Goal: Navigation & Orientation: Find specific page/section

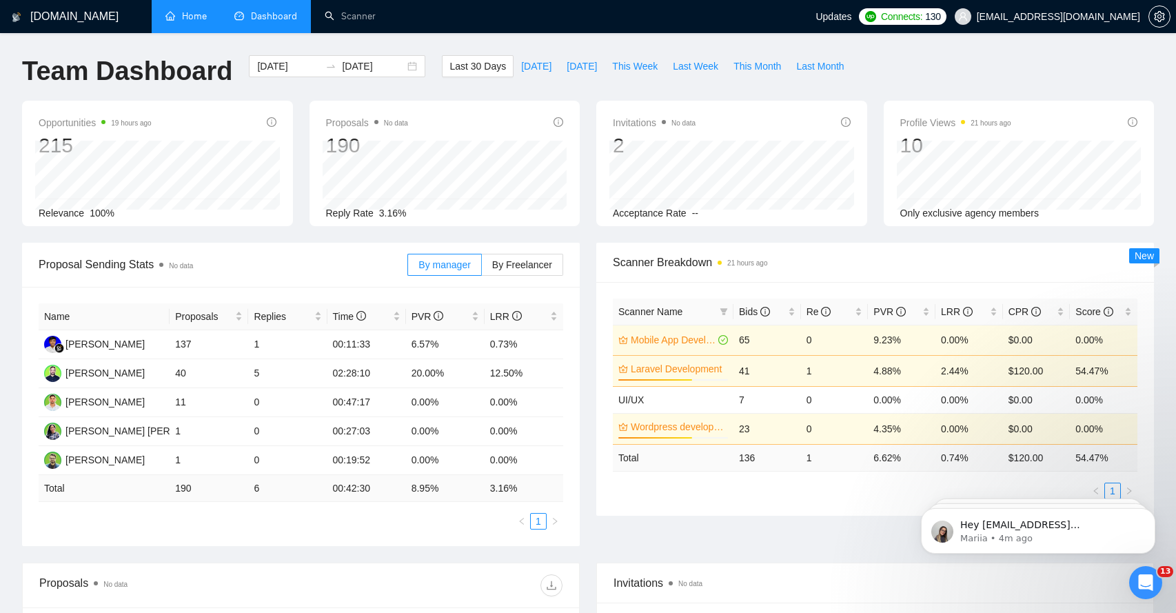
click at [179, 22] on link "Home" at bounding box center [185, 16] width 41 height 12
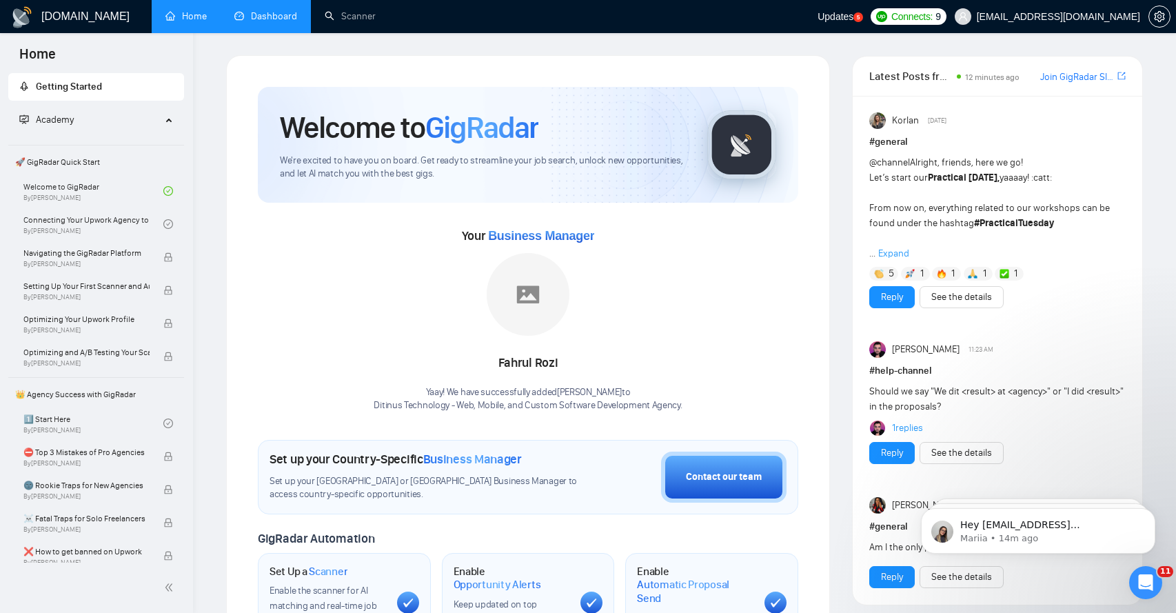
click at [269, 22] on link "Dashboard" at bounding box center [265, 16] width 63 height 12
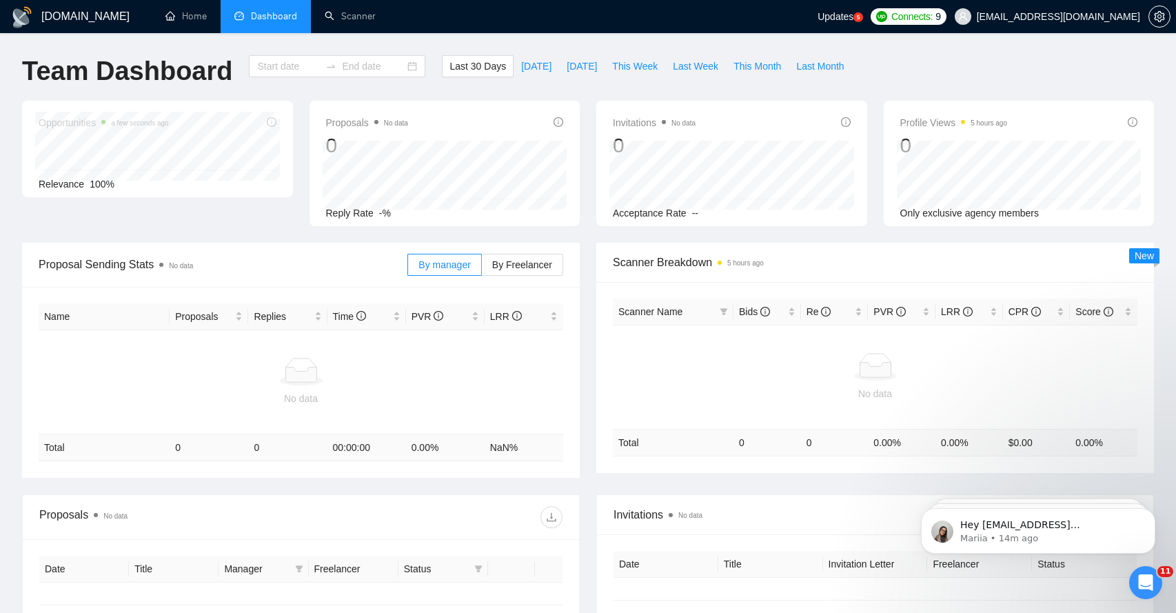
type input "[DATE]"
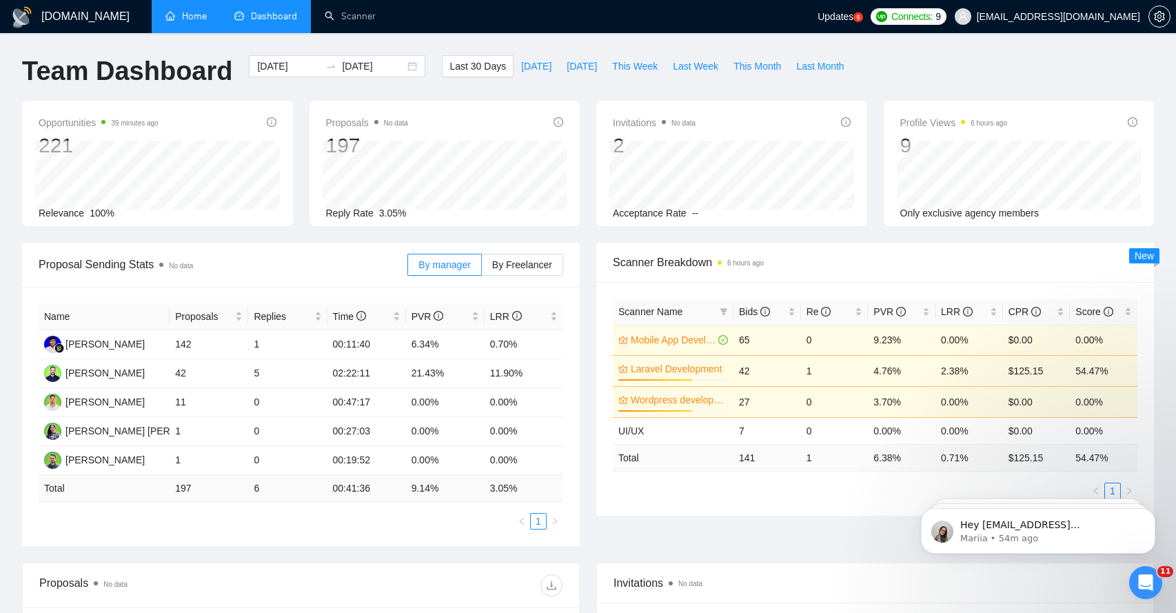
click at [192, 14] on link "Home" at bounding box center [185, 16] width 41 height 12
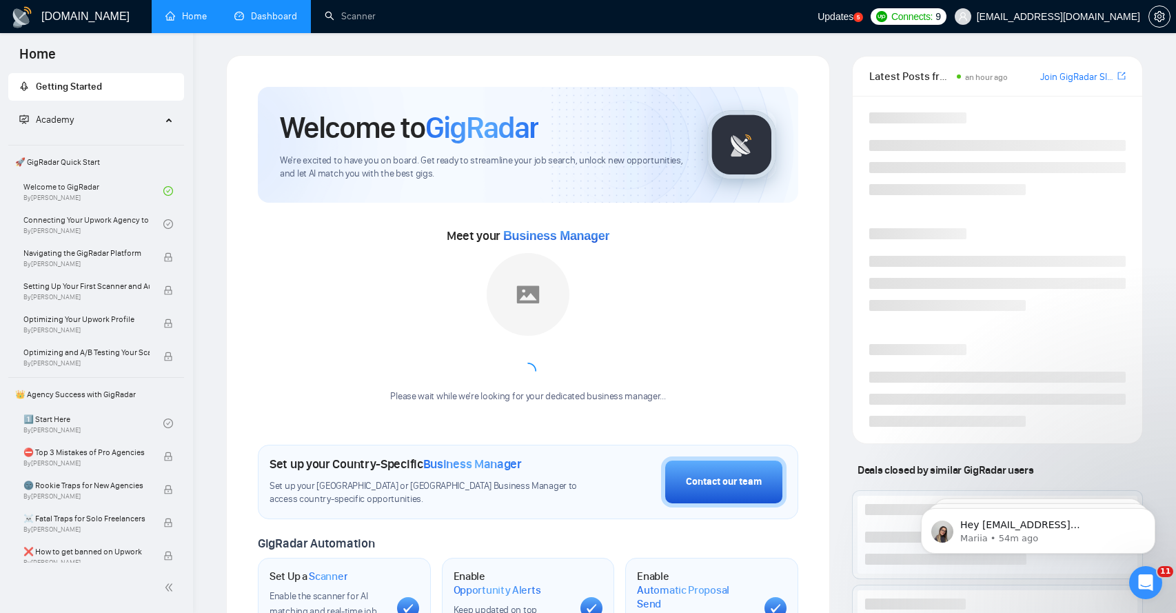
click at [263, 21] on link "Dashboard" at bounding box center [265, 16] width 63 height 12
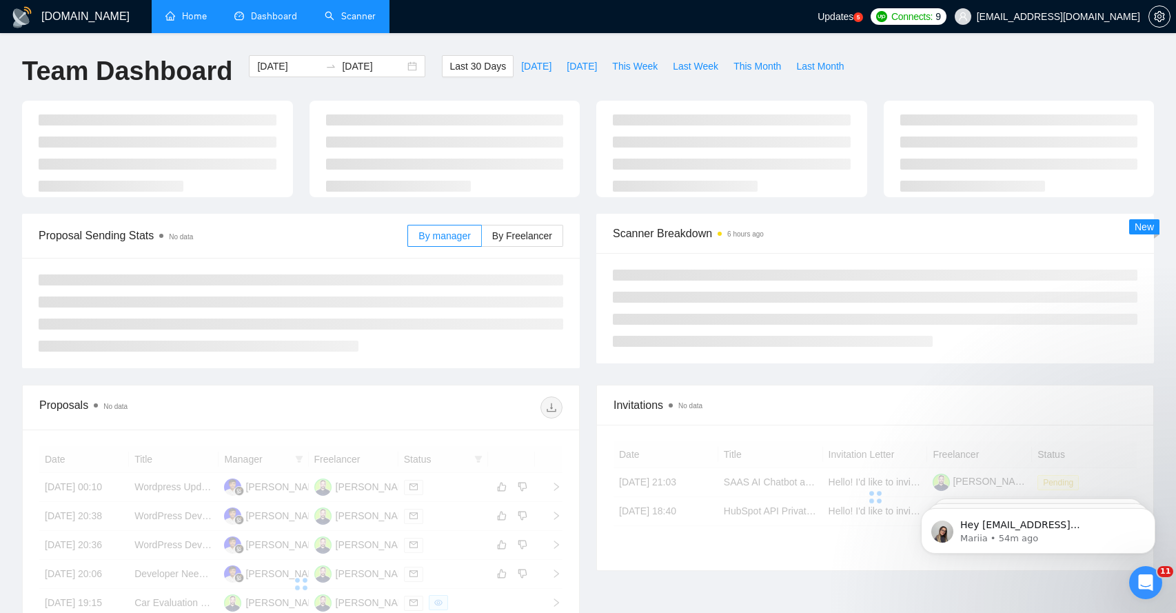
click at [358, 14] on link "Scanner" at bounding box center [350, 16] width 51 height 12
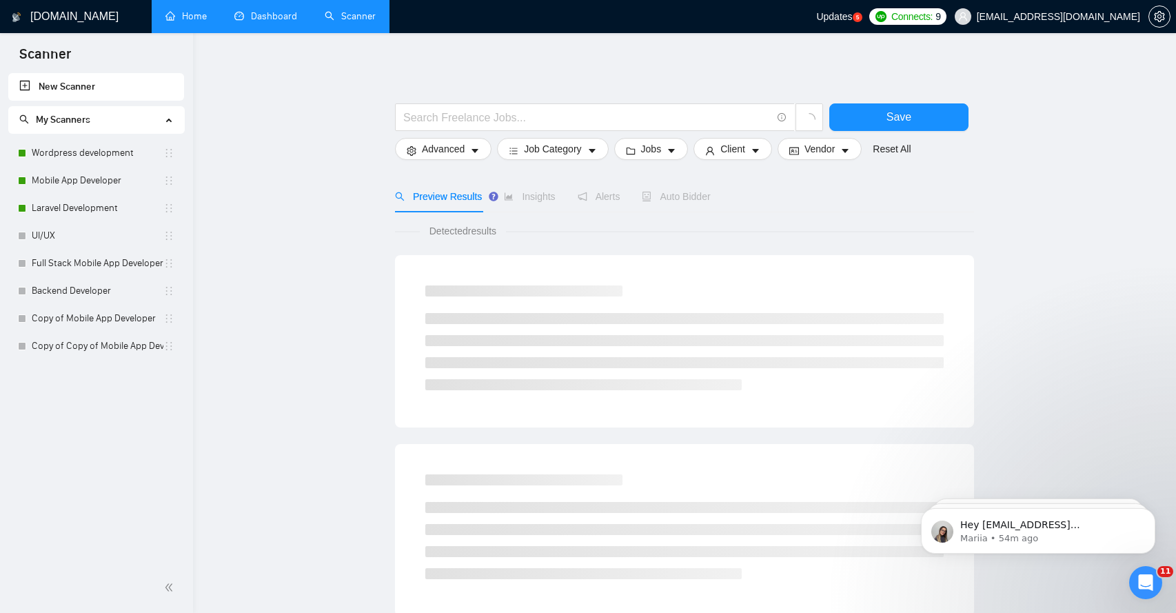
click at [274, 15] on link "Dashboard" at bounding box center [265, 16] width 63 height 12
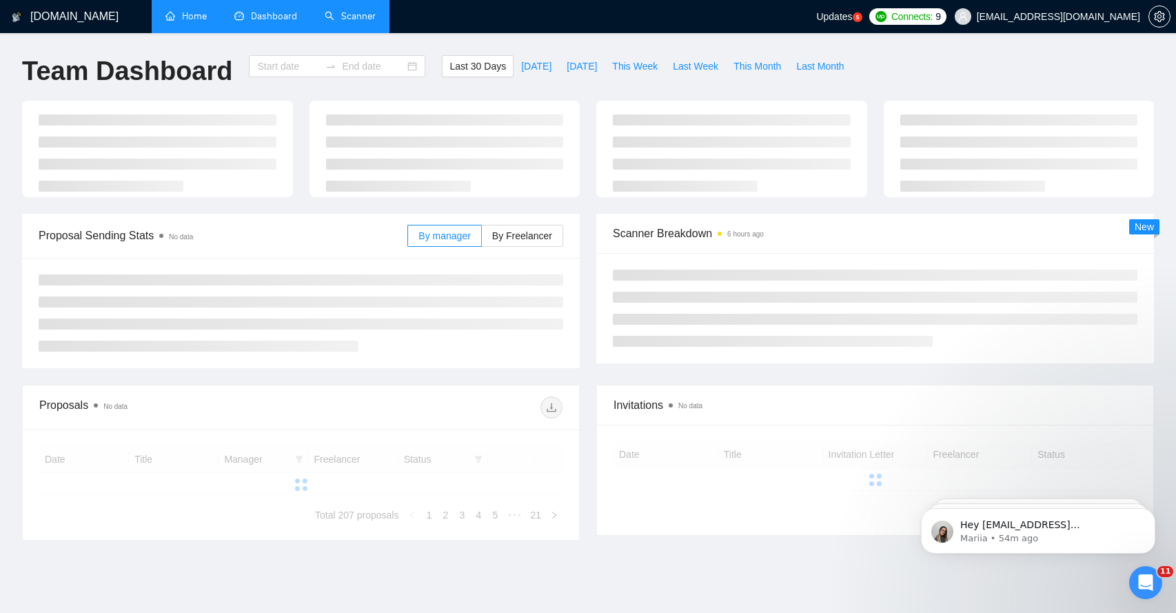
type input "[DATE]"
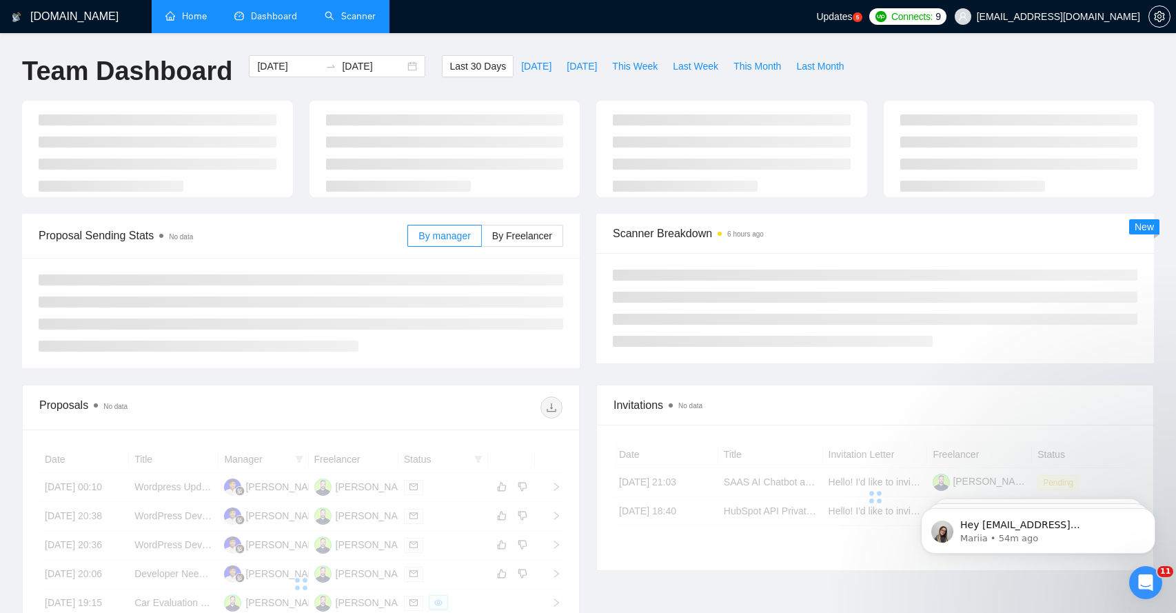
click at [195, 11] on link "Home" at bounding box center [185, 16] width 41 height 12
